Goal: Check status

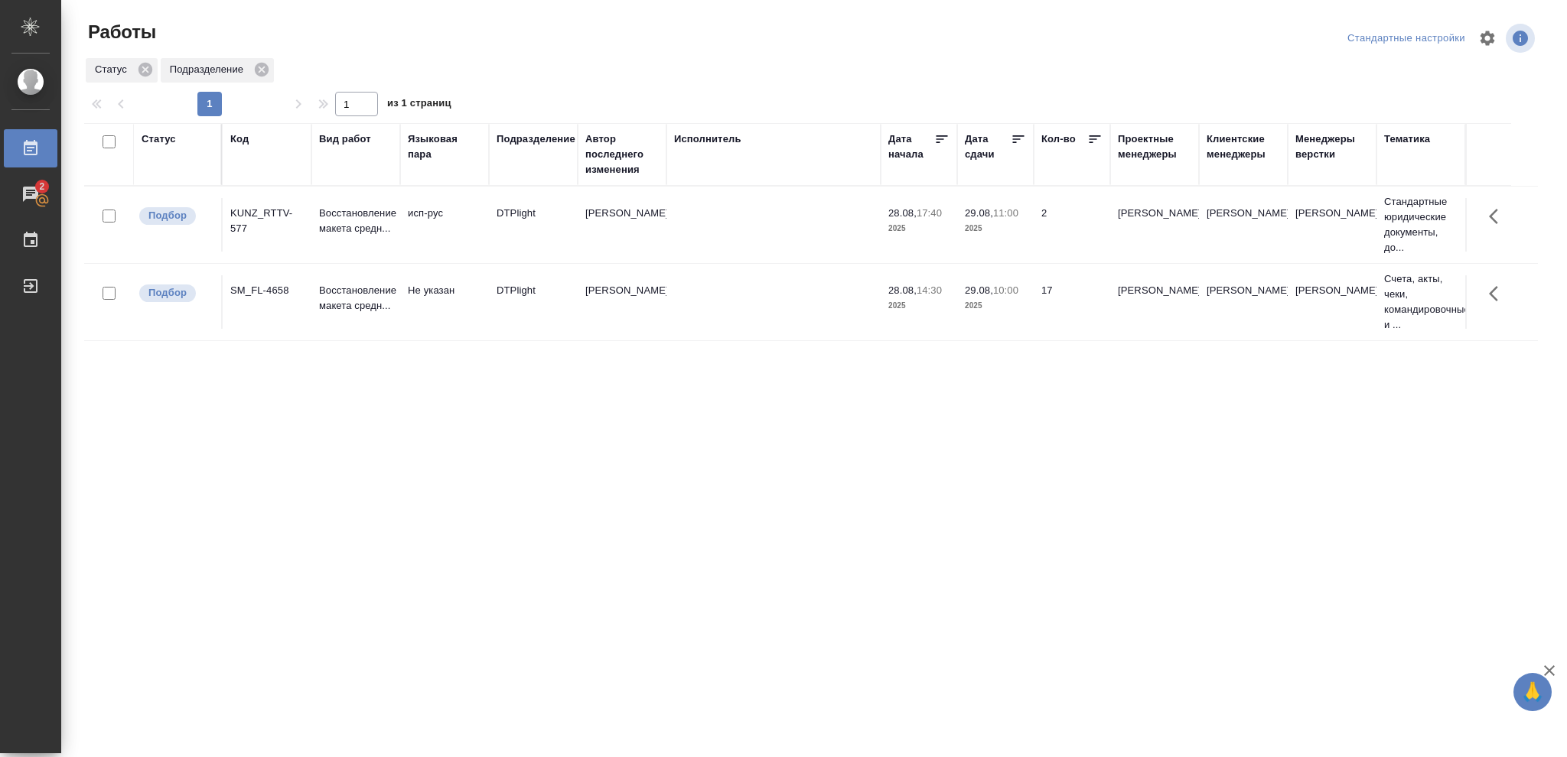
click at [159, 138] on div "Статус" at bounding box center [159, 139] width 34 height 15
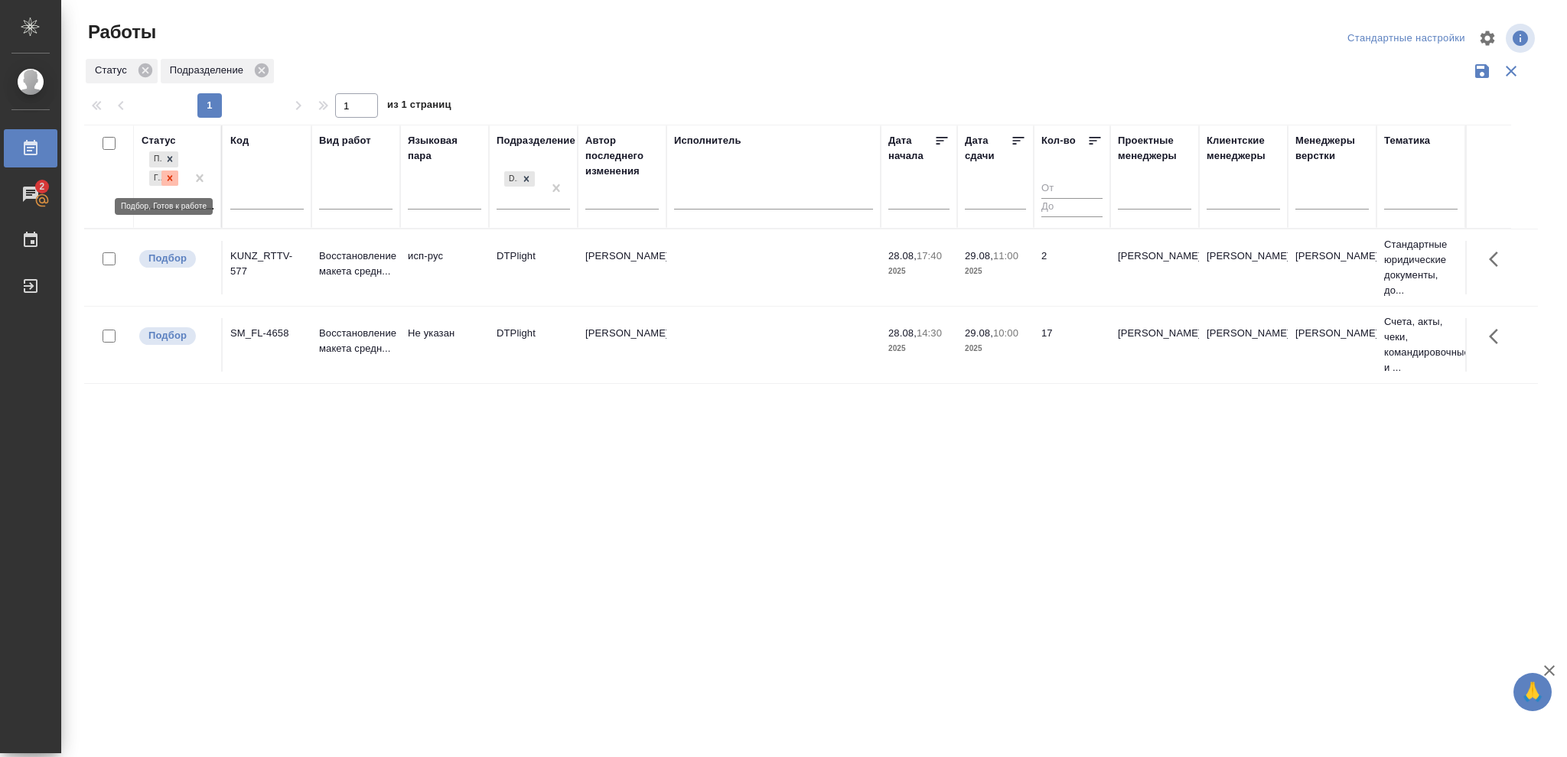
click at [166, 177] on icon at bounding box center [169, 178] width 11 height 11
click at [168, 177] on icon at bounding box center [169, 174] width 11 height 11
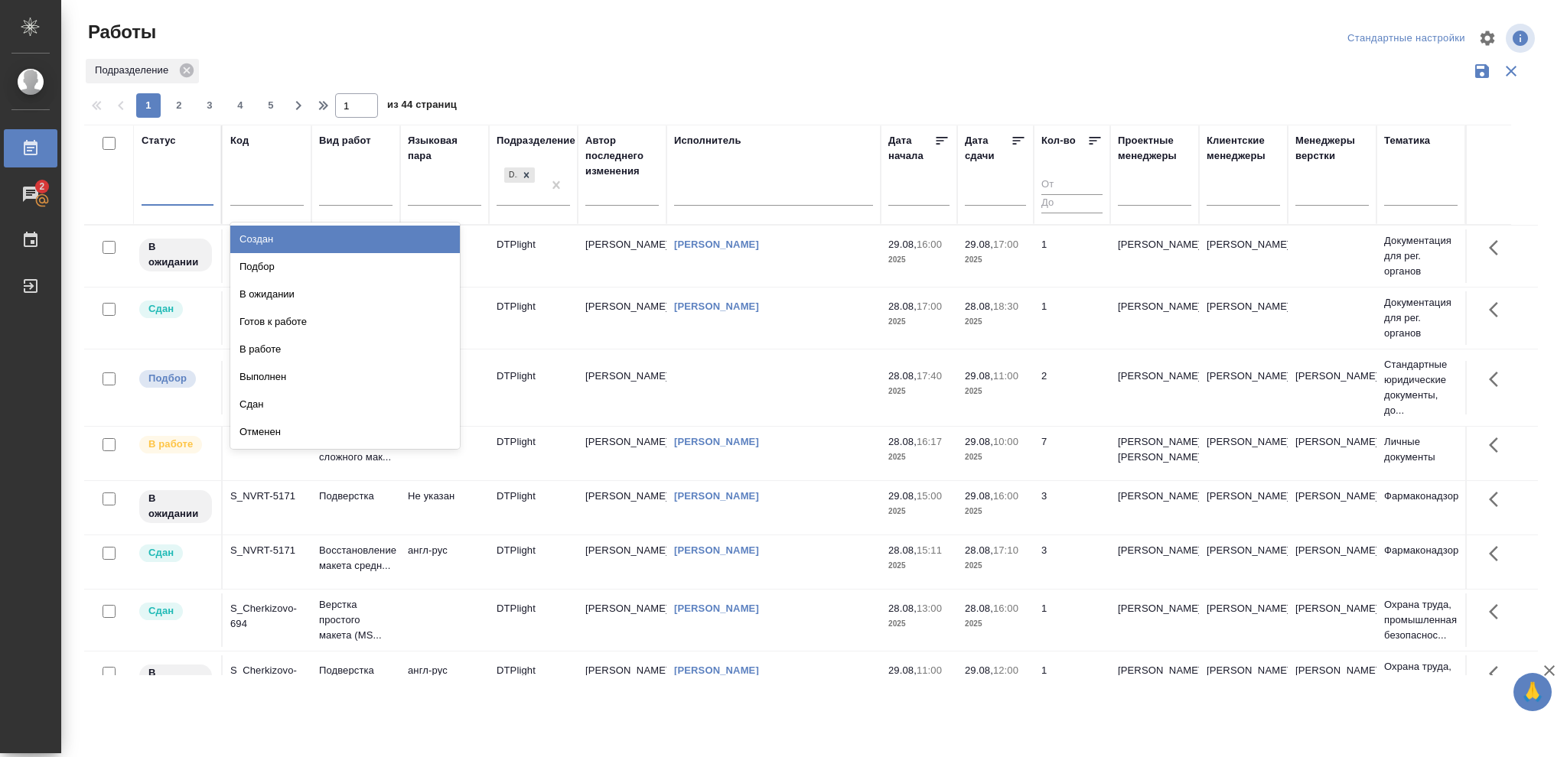
click at [168, 184] on div at bounding box center [178, 191] width 72 height 22
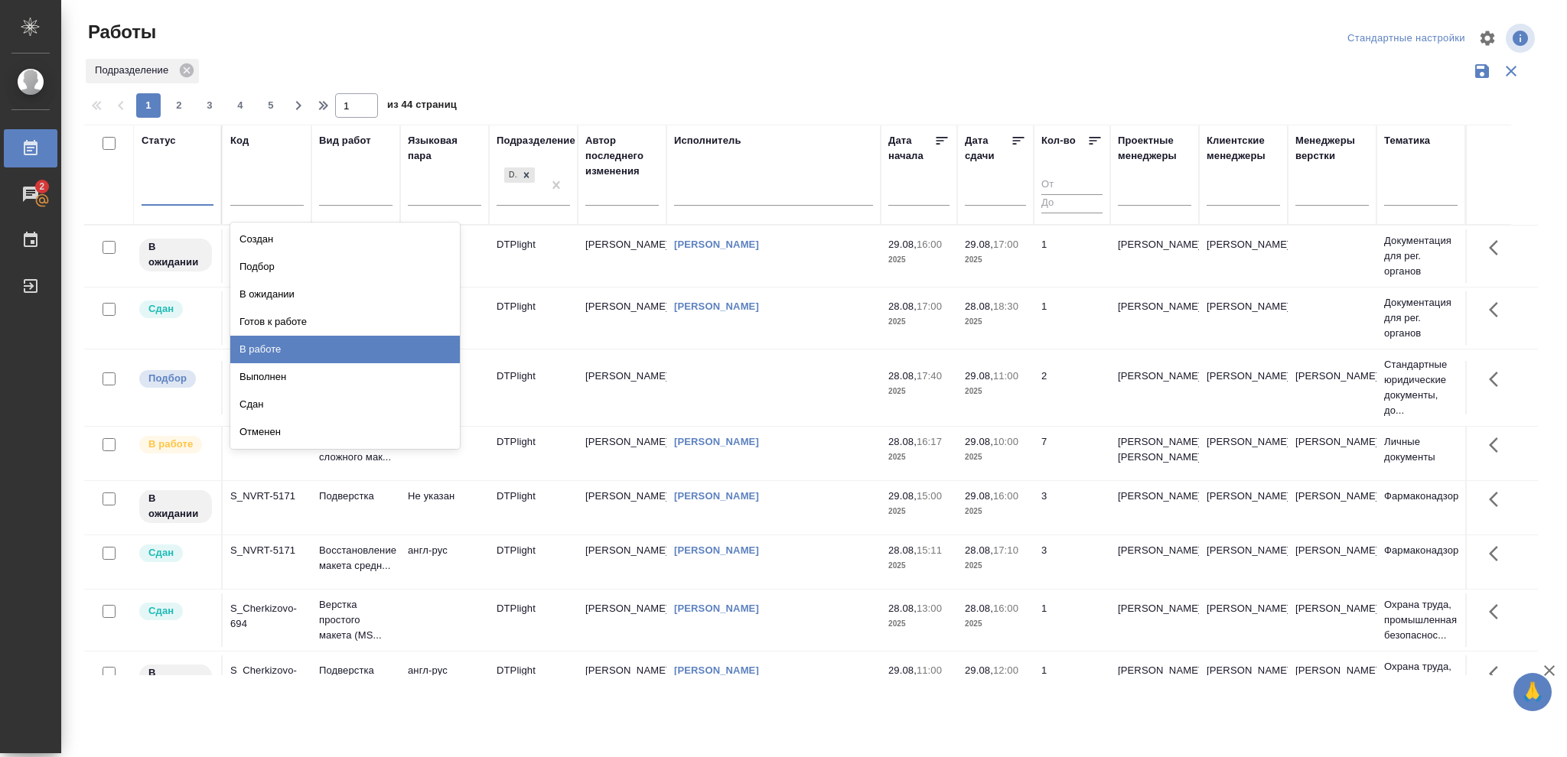
click at [259, 350] on div "В работе" at bounding box center [344, 350] width 229 height 28
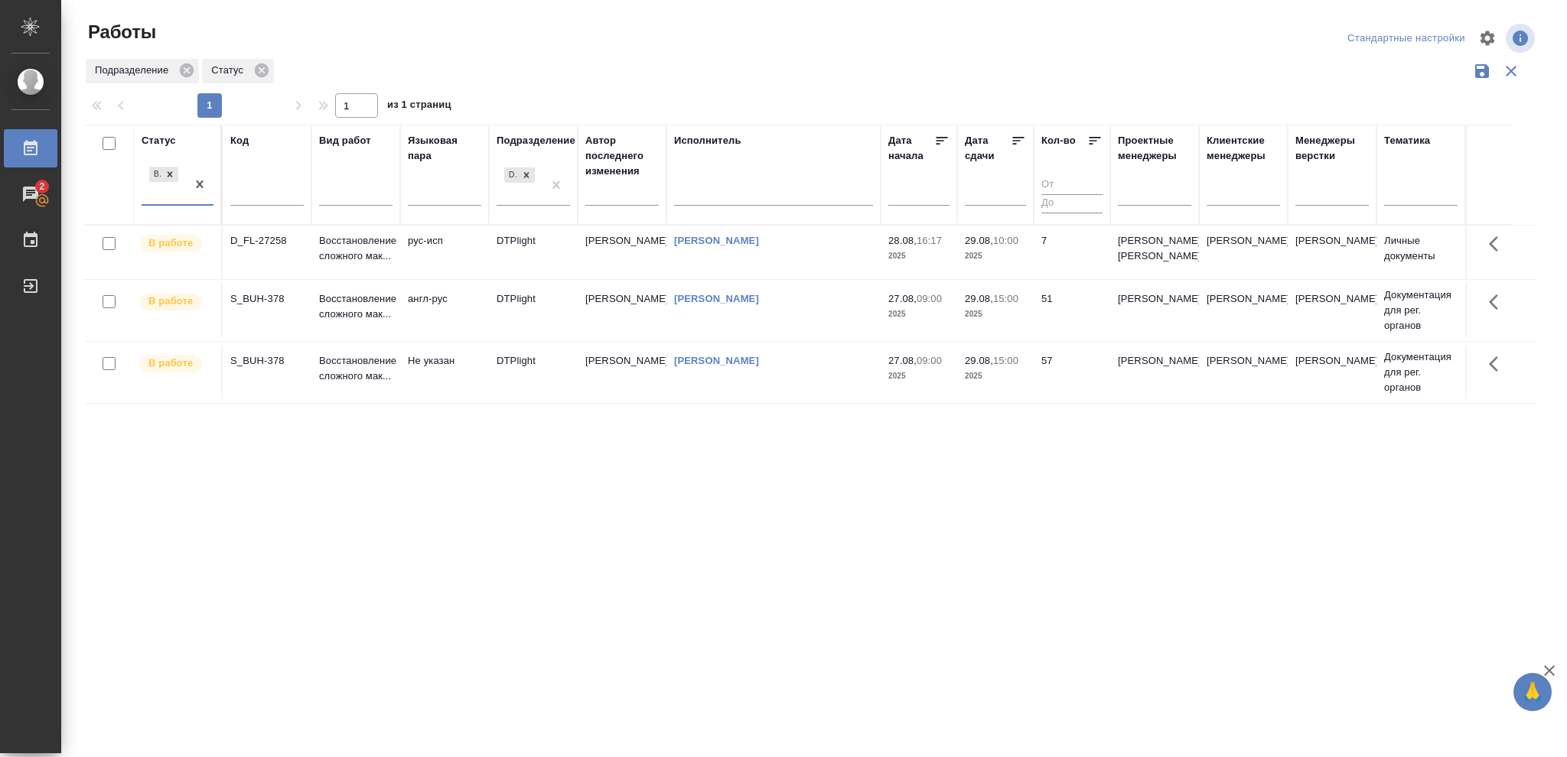
click at [994, 259] on p "2025" at bounding box center [995, 256] width 61 height 15
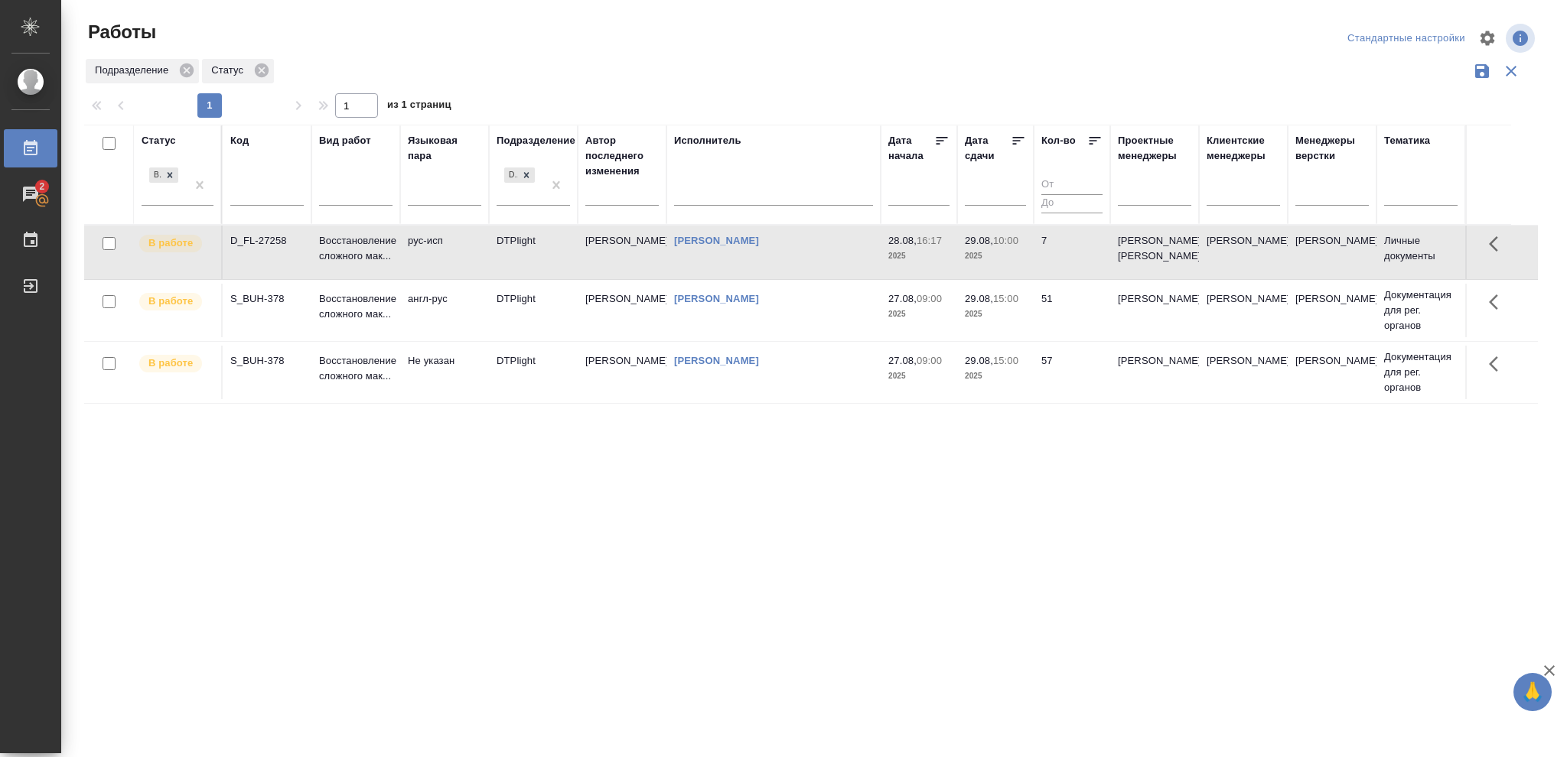
click at [994, 259] on p "2025" at bounding box center [995, 256] width 61 height 15
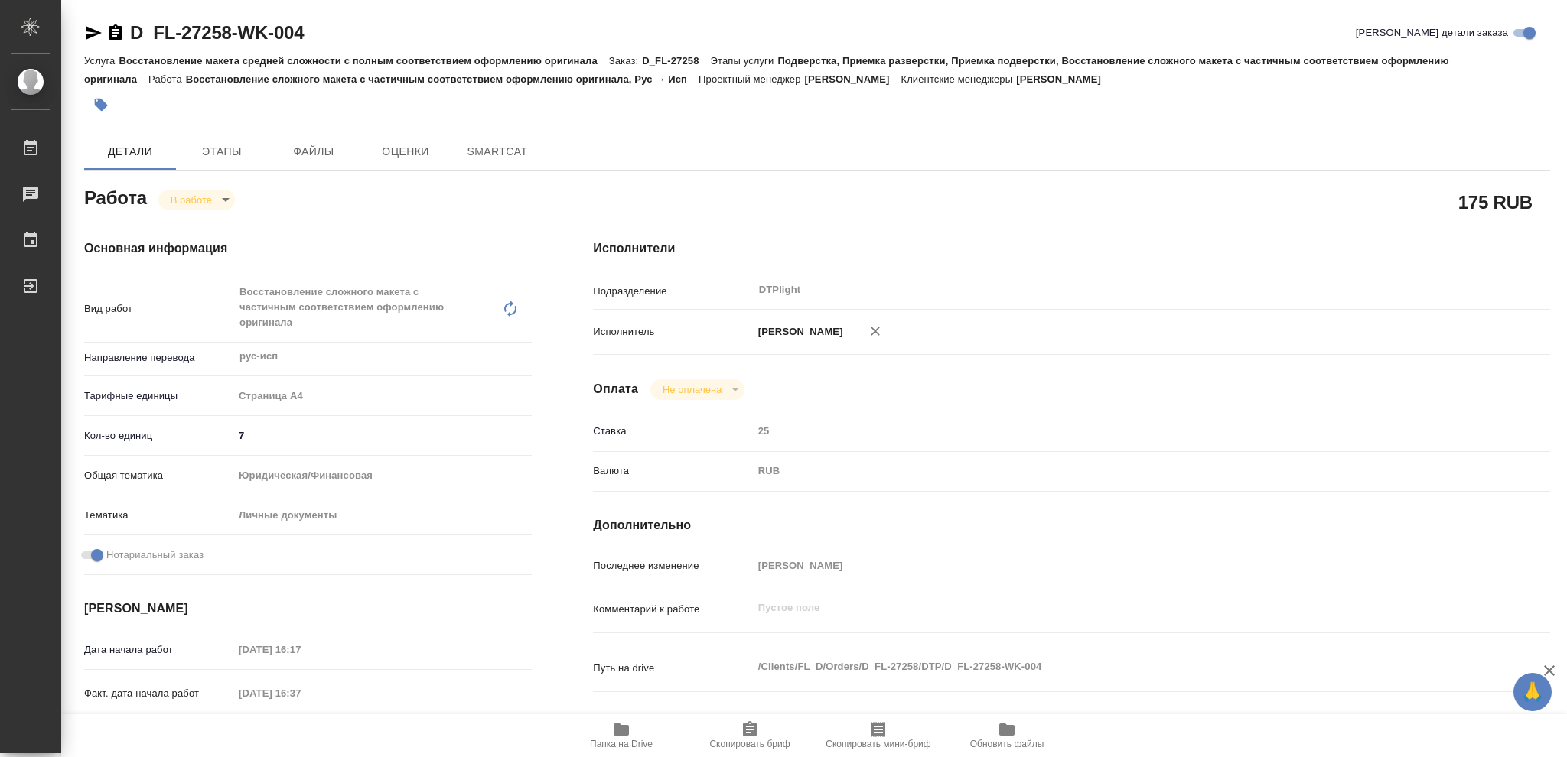
type textarea "x"
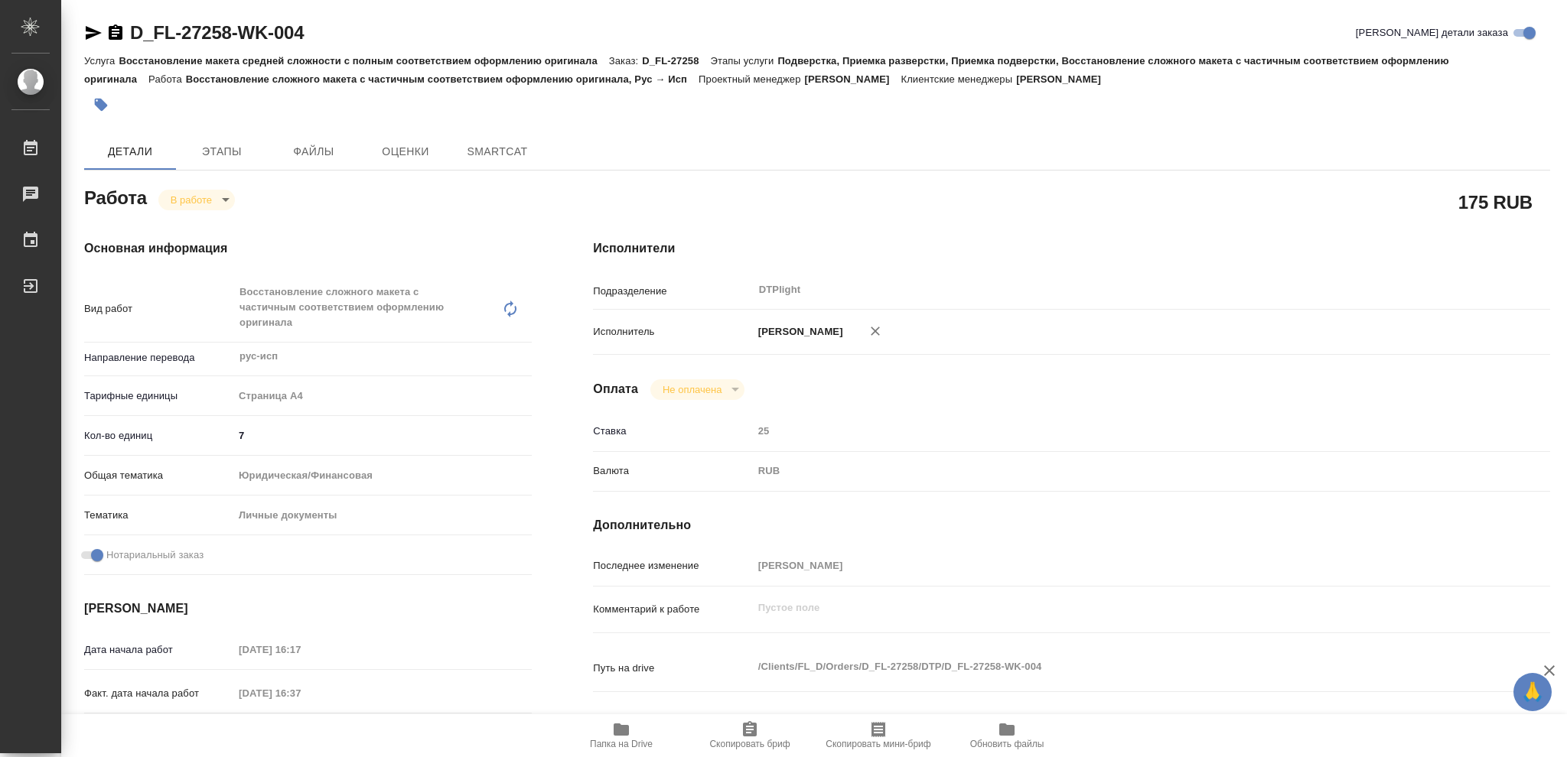
type textarea "x"
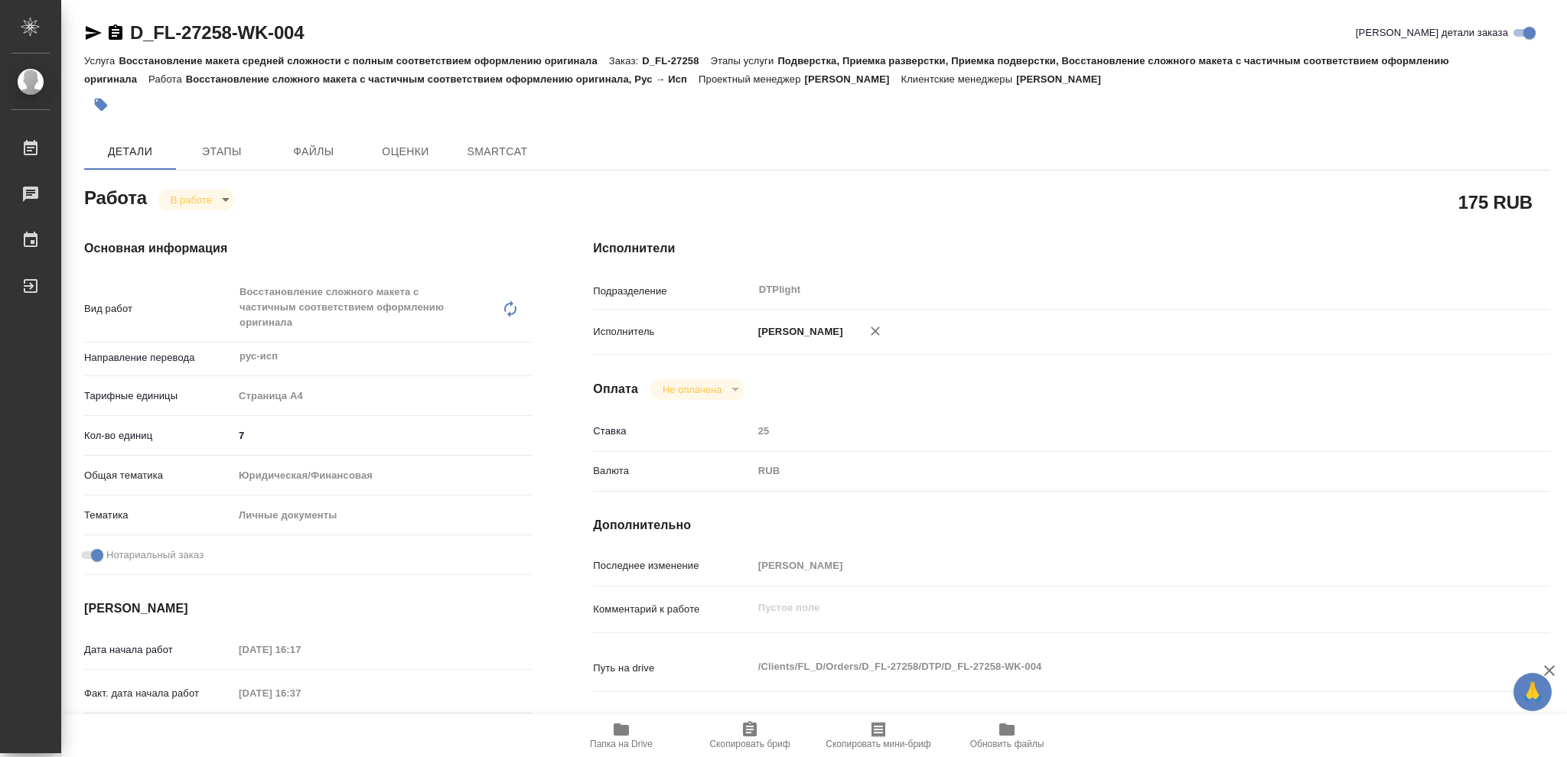
type textarea "x"
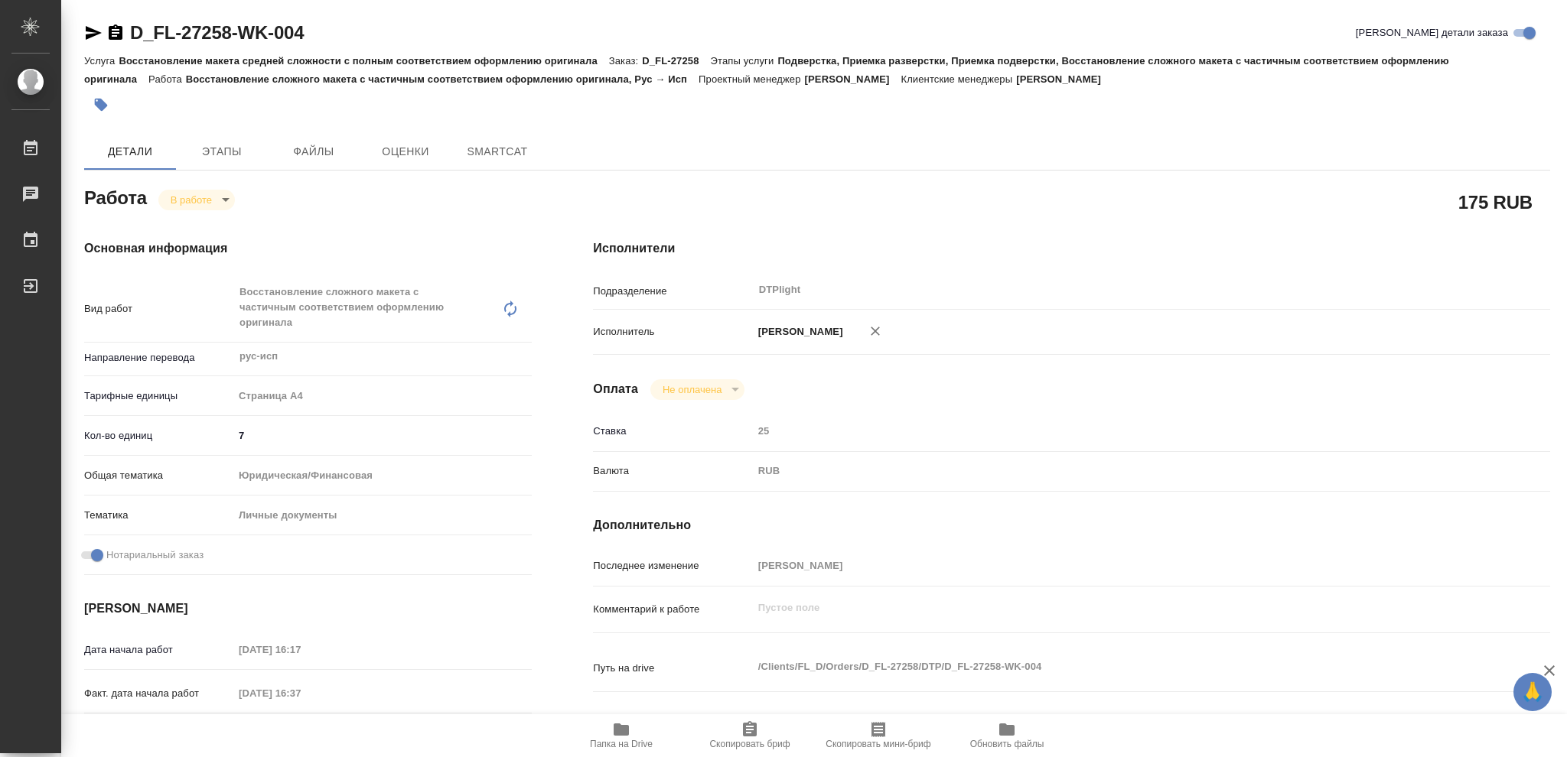
type textarea "x"
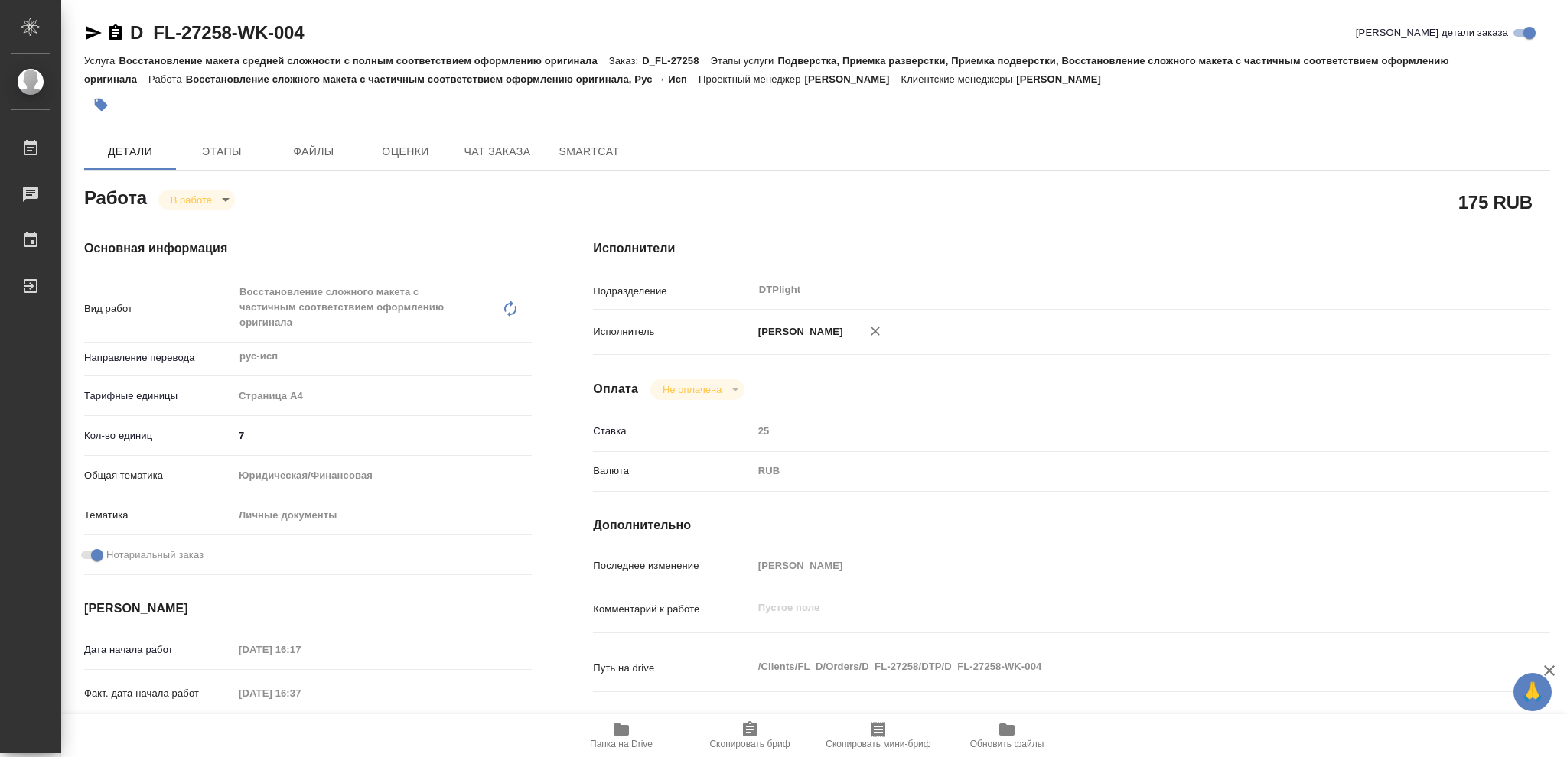
click at [620, 726] on icon "button" at bounding box center [620, 730] width 15 height 12
type textarea "x"
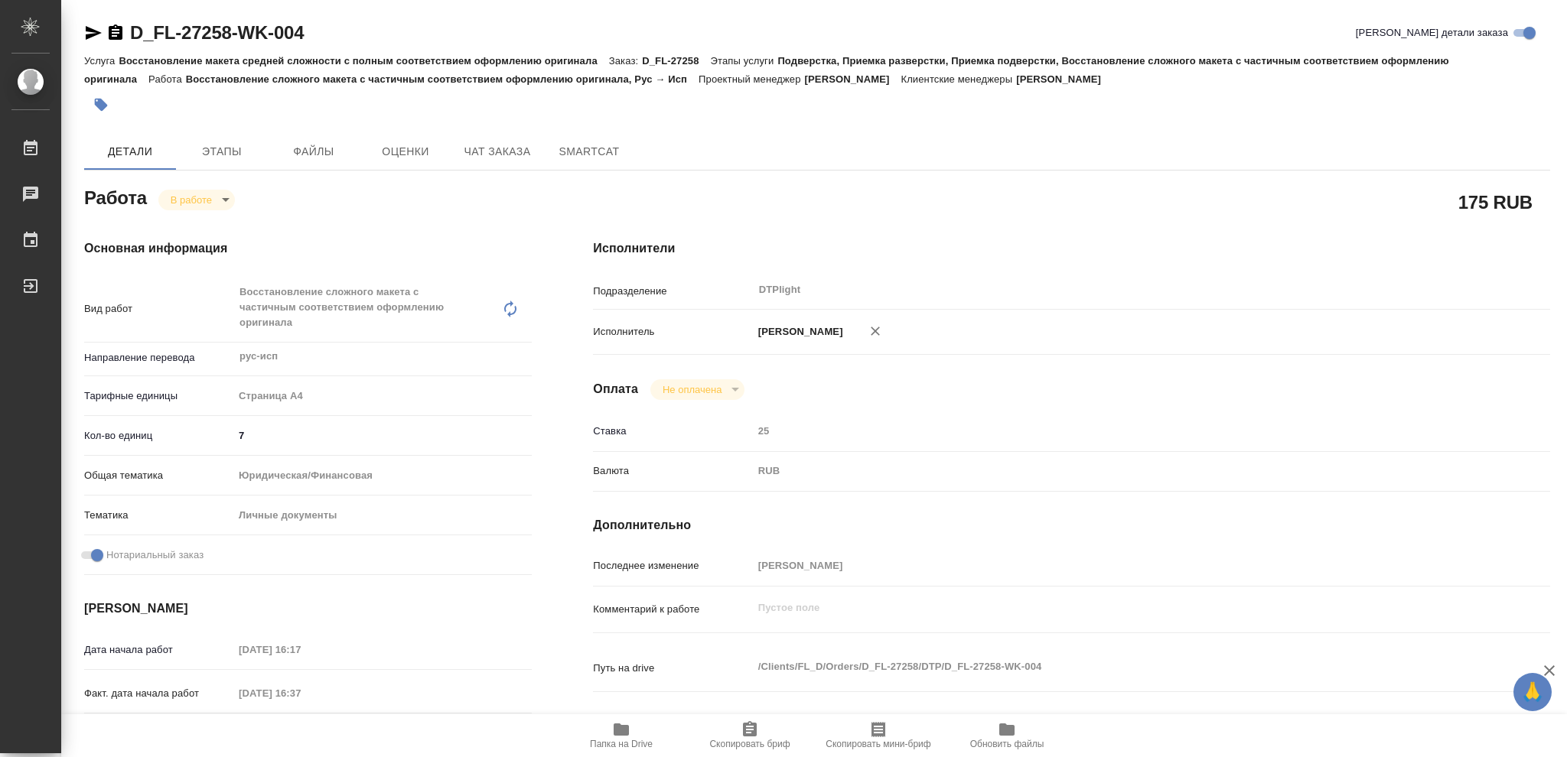
type textarea "x"
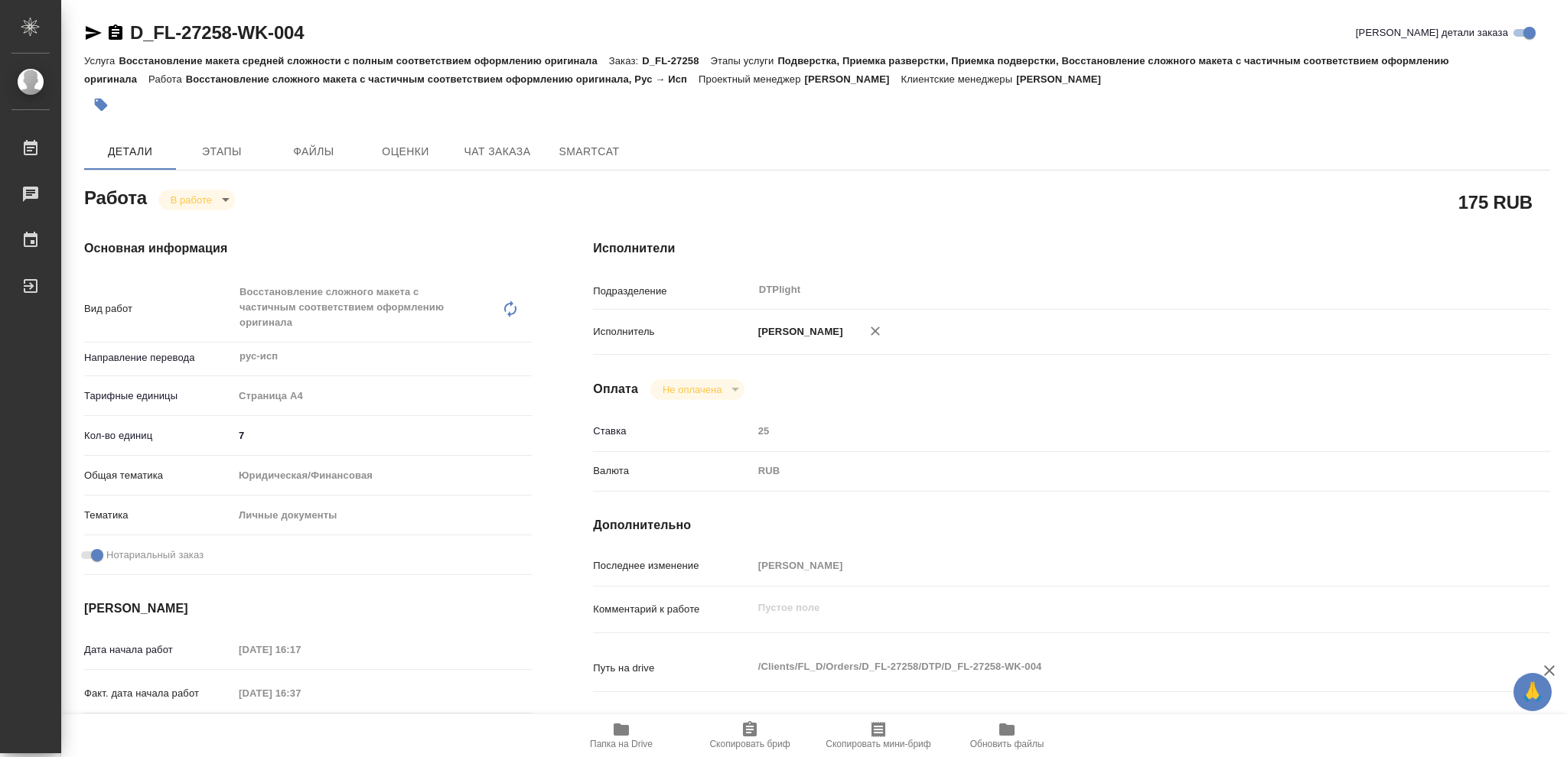
type textarea "x"
